Goal: Find specific page/section: Find specific page/section

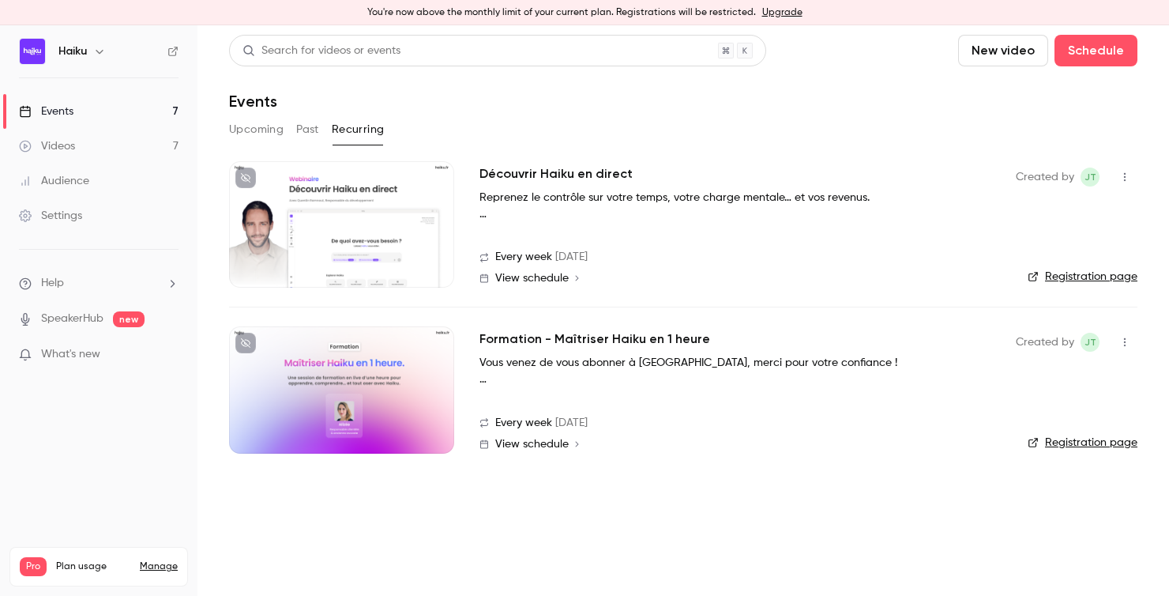
click at [267, 125] on button "Upcoming" at bounding box center [256, 129] width 55 height 25
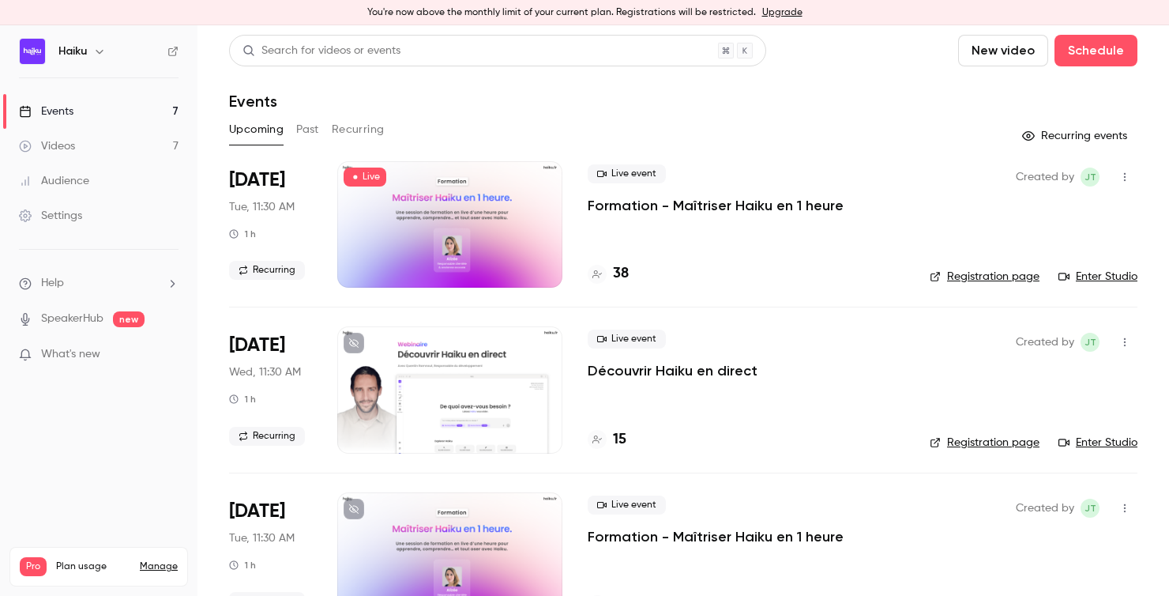
click at [954, 276] on link "Registration page" at bounding box center [985, 277] width 110 height 16
click at [624, 271] on h4 "38" at bounding box center [621, 273] width 16 height 21
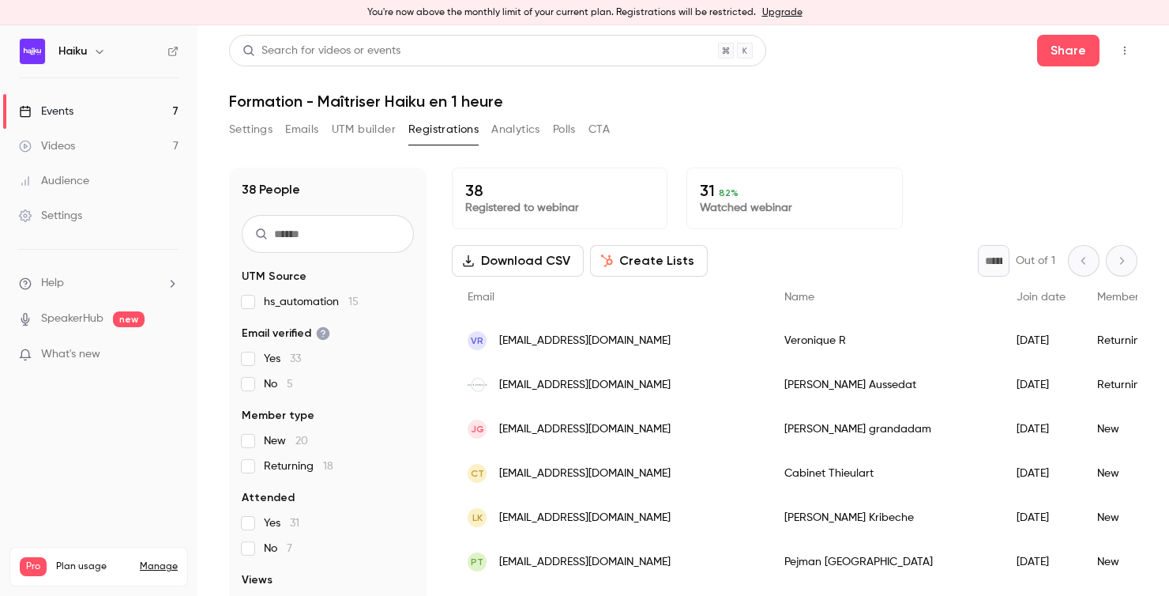
click at [494, 126] on button "Analytics" at bounding box center [515, 129] width 49 height 25
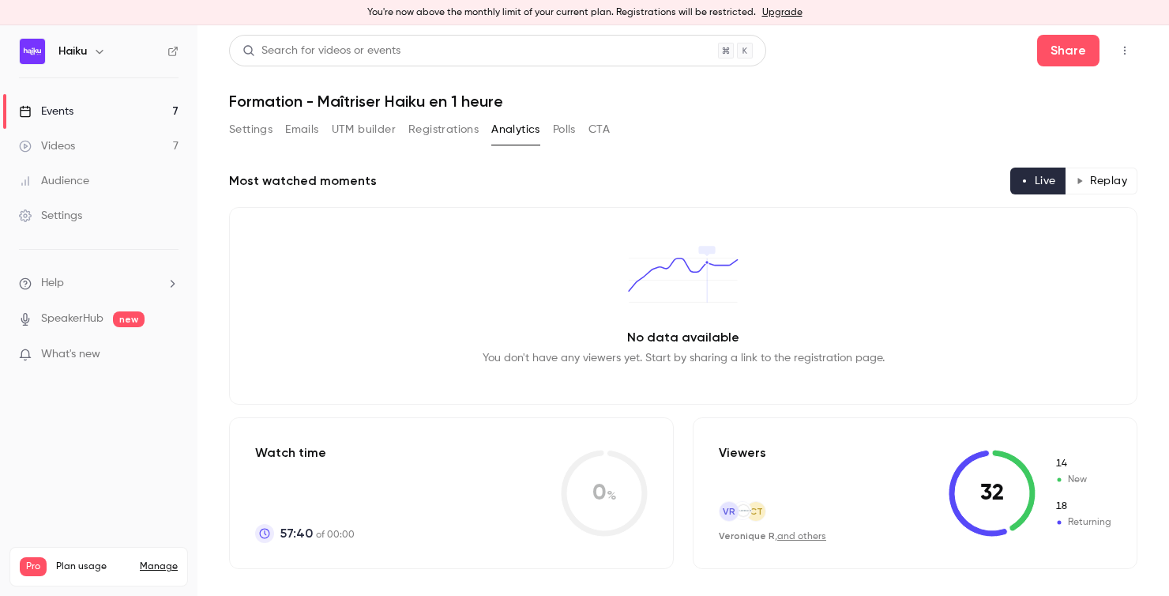
click at [1121, 55] on icon "button" at bounding box center [1125, 50] width 13 height 11
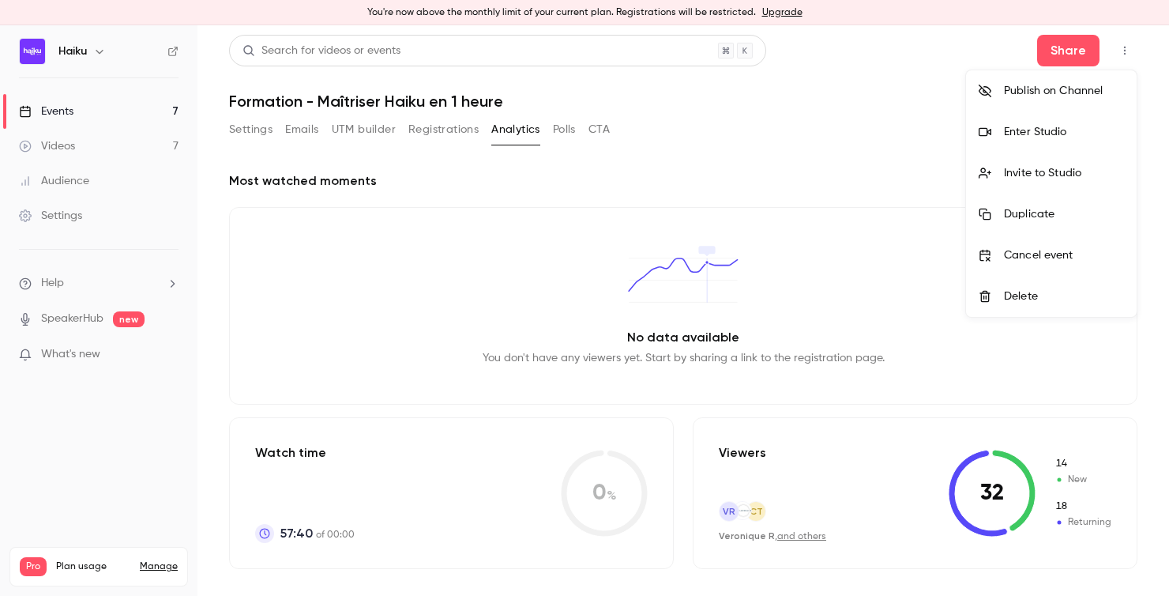
click at [1040, 125] on div "Enter Studio" at bounding box center [1064, 132] width 120 height 16
